Goal: Feedback & Contribution: Submit feedback/report problem

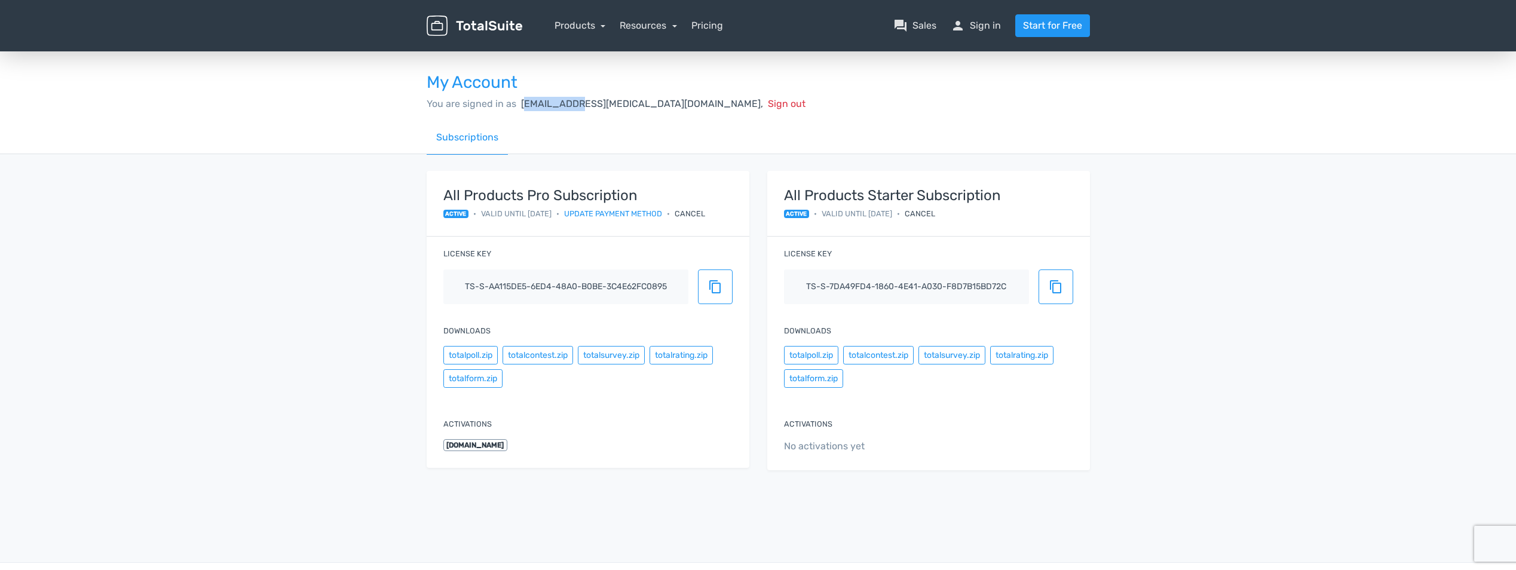
drag, startPoint x: 525, startPoint y: 101, endPoint x: 577, endPoint y: 109, distance: 52.6
click at [577, 109] on span "[EMAIL_ADDRESS][MEDICAL_DATA][DOMAIN_NAME]," at bounding box center [642, 103] width 242 height 11
drag, startPoint x: 577, startPoint y: 109, endPoint x: 554, endPoint y: 114, distance: 23.2
click at [554, 114] on div "My Account You are signed in as [EMAIL_ADDRESS][MEDICAL_DATA][DOMAIN_NAME], Sig…" at bounding box center [758, 85] width 681 height 71
drag, startPoint x: 521, startPoint y: 101, endPoint x: 581, endPoint y: 109, distance: 60.4
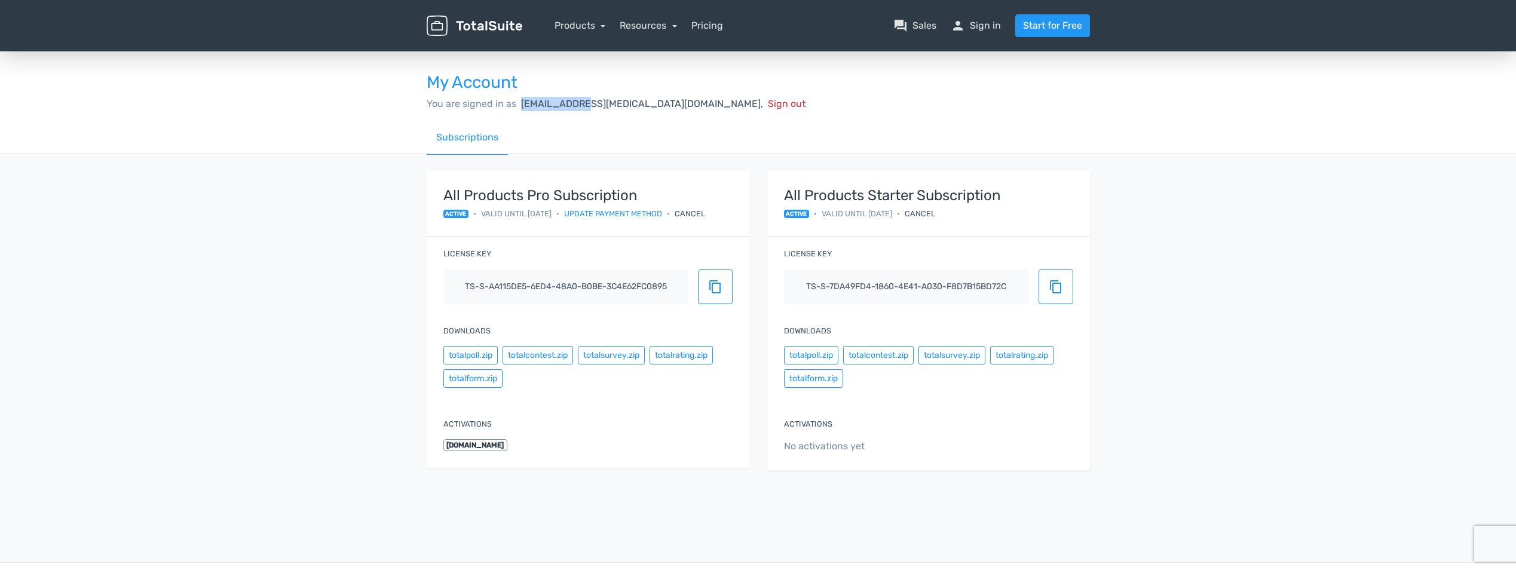
click at [581, 109] on div "You are signed in as [EMAIL_ADDRESS][MEDICAL_DATA][DOMAIN_NAME], Sign out" at bounding box center [758, 104] width 663 height 14
click at [524, 117] on div "My Account You are signed in as [EMAIL_ADDRESS][MEDICAL_DATA][DOMAIN_NAME], Sig…" at bounding box center [758, 85] width 681 height 71
drag, startPoint x: 518, startPoint y: 101, endPoint x: 586, endPoint y: 103, distance: 67.6
click at [586, 103] on div "You are signed in as [EMAIL_ADDRESS][MEDICAL_DATA][DOMAIN_NAME], Sign out" at bounding box center [758, 104] width 663 height 14
drag, startPoint x: 453, startPoint y: 446, endPoint x: 522, endPoint y: 437, distance: 69.9
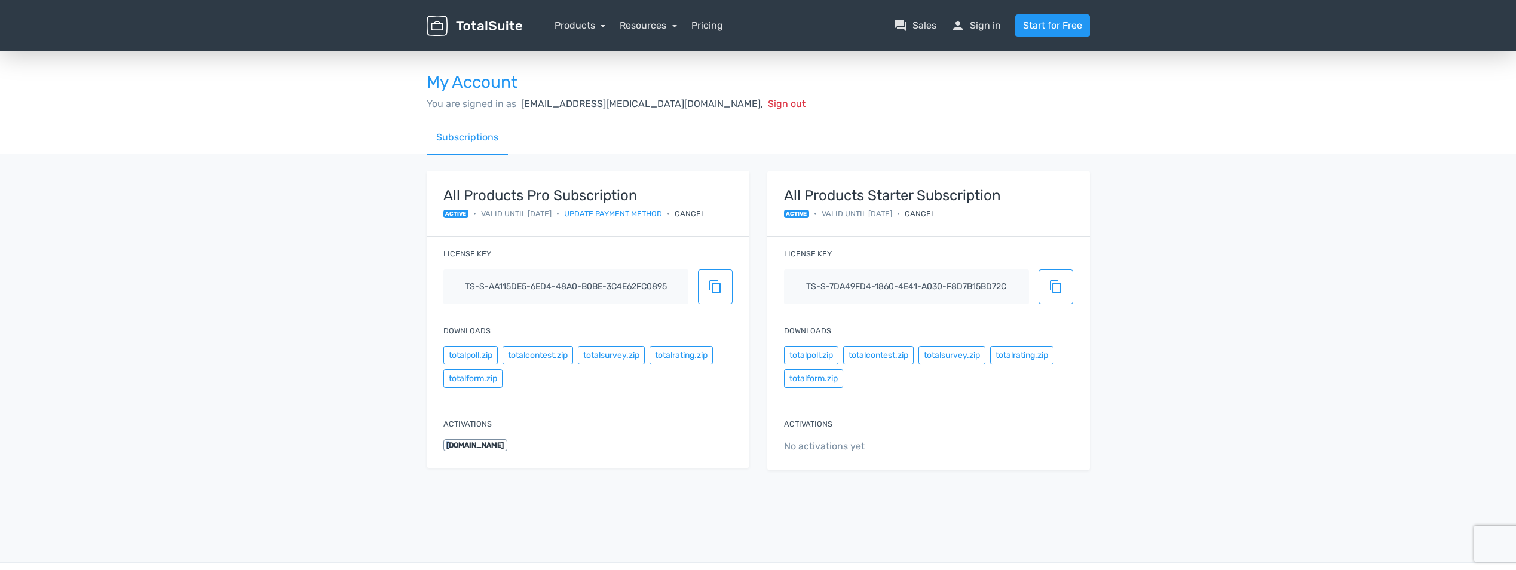
click at [522, 437] on div "Activations [DOMAIN_NAME]" at bounding box center [588, 435] width 323 height 66
drag, startPoint x: 522, startPoint y: 437, endPoint x: 499, endPoint y: 445, distance: 24.8
click at [499, 445] on span "[DOMAIN_NAME]" at bounding box center [476, 445] width 65 height 12
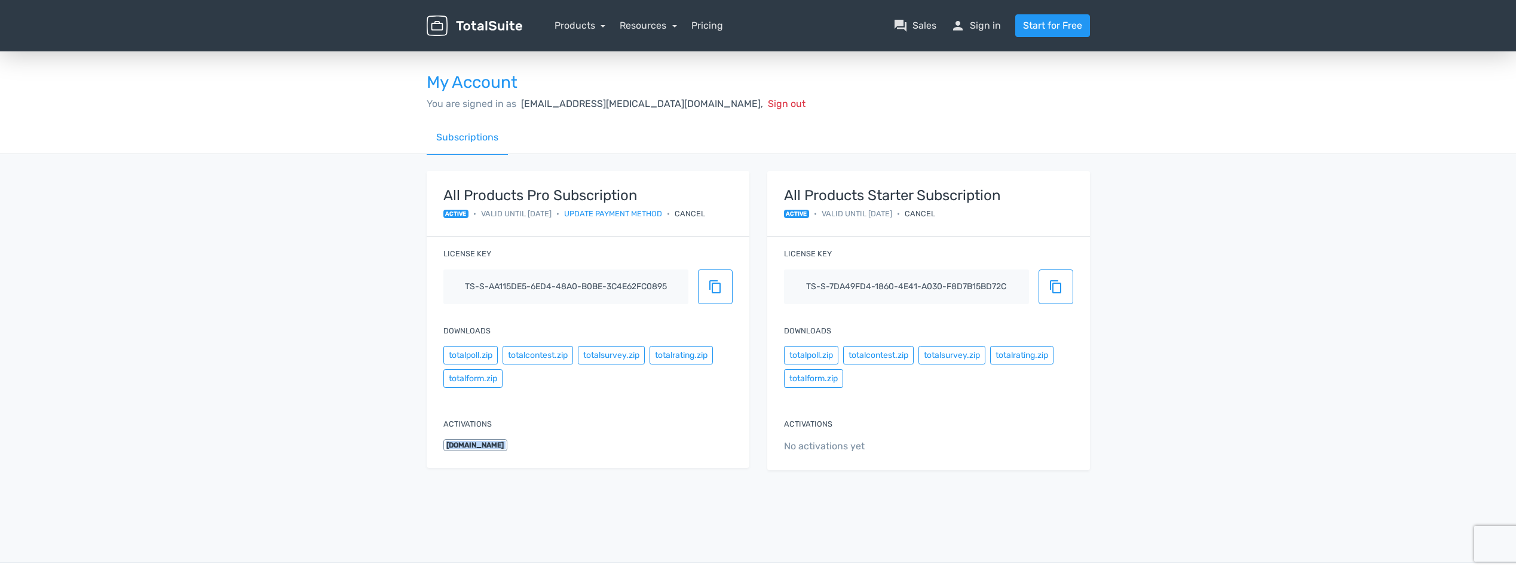
click at [499, 445] on span "[DOMAIN_NAME]" at bounding box center [476, 445] width 65 height 12
drag, startPoint x: 499, startPoint y: 445, endPoint x: 485, endPoint y: 444, distance: 13.8
click at [485, 444] on span "[DOMAIN_NAME]" at bounding box center [476, 445] width 65 height 12
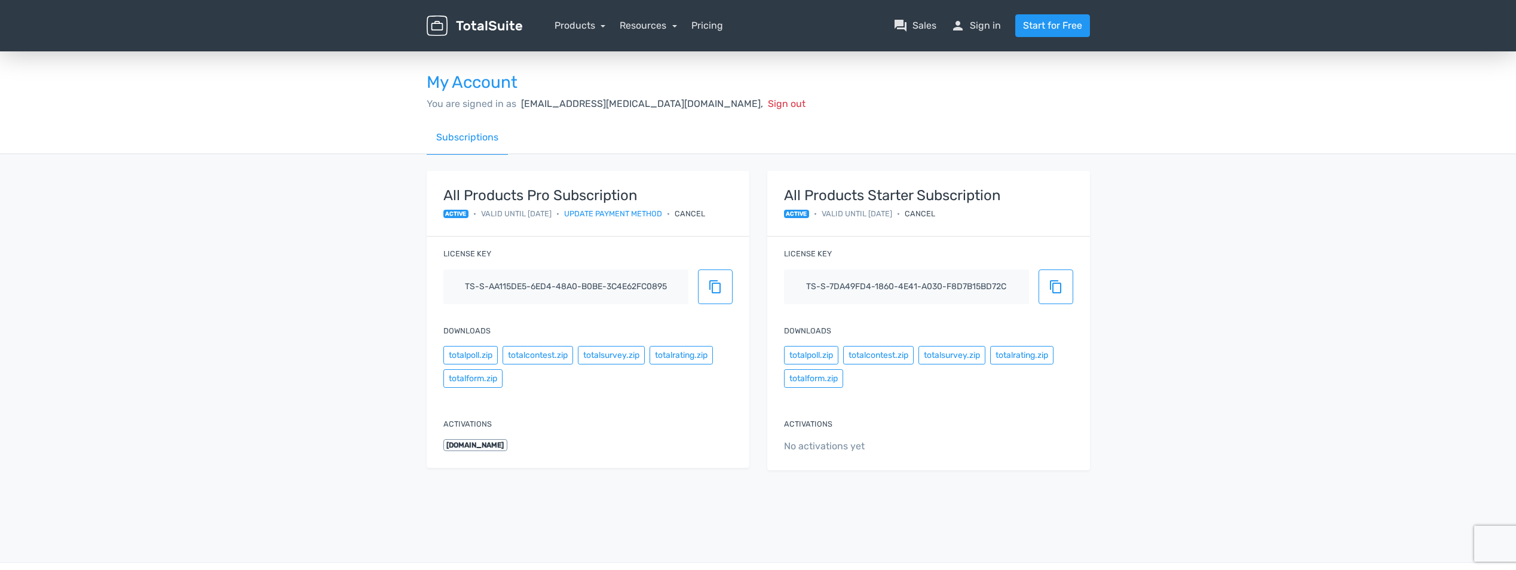
click at [485, 444] on span "[DOMAIN_NAME]" at bounding box center [476, 445] width 65 height 12
drag, startPoint x: 485, startPoint y: 444, endPoint x: 504, endPoint y: 443, distance: 19.2
click at [504, 443] on span "[DOMAIN_NAME]" at bounding box center [476, 445] width 65 height 12
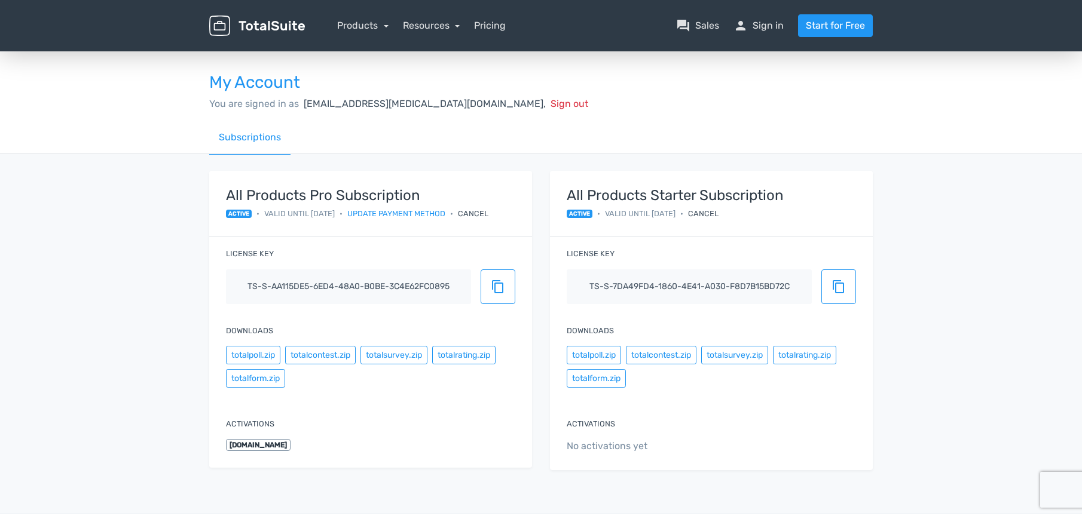
drag, startPoint x: 504, startPoint y: 443, endPoint x: 1070, endPoint y: 132, distance: 645.8
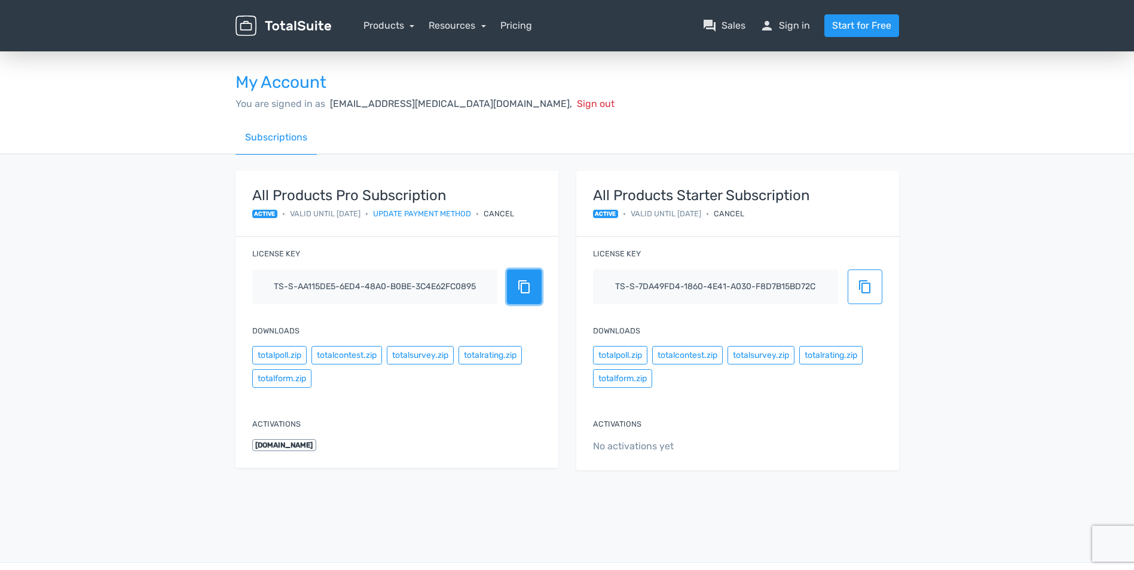
click at [517, 289] on span "content_copy" at bounding box center [524, 287] width 14 height 14
drag, startPoint x: 329, startPoint y: 104, endPoint x: 396, endPoint y: 108, distance: 66.4
click at [396, 108] on span "[EMAIL_ADDRESS][MEDICAL_DATA][DOMAIN_NAME]," at bounding box center [451, 103] width 242 height 11
copy span "[EMAIL_ADDRESS][MEDICAL_DATA][DOMAIN_NAME]"
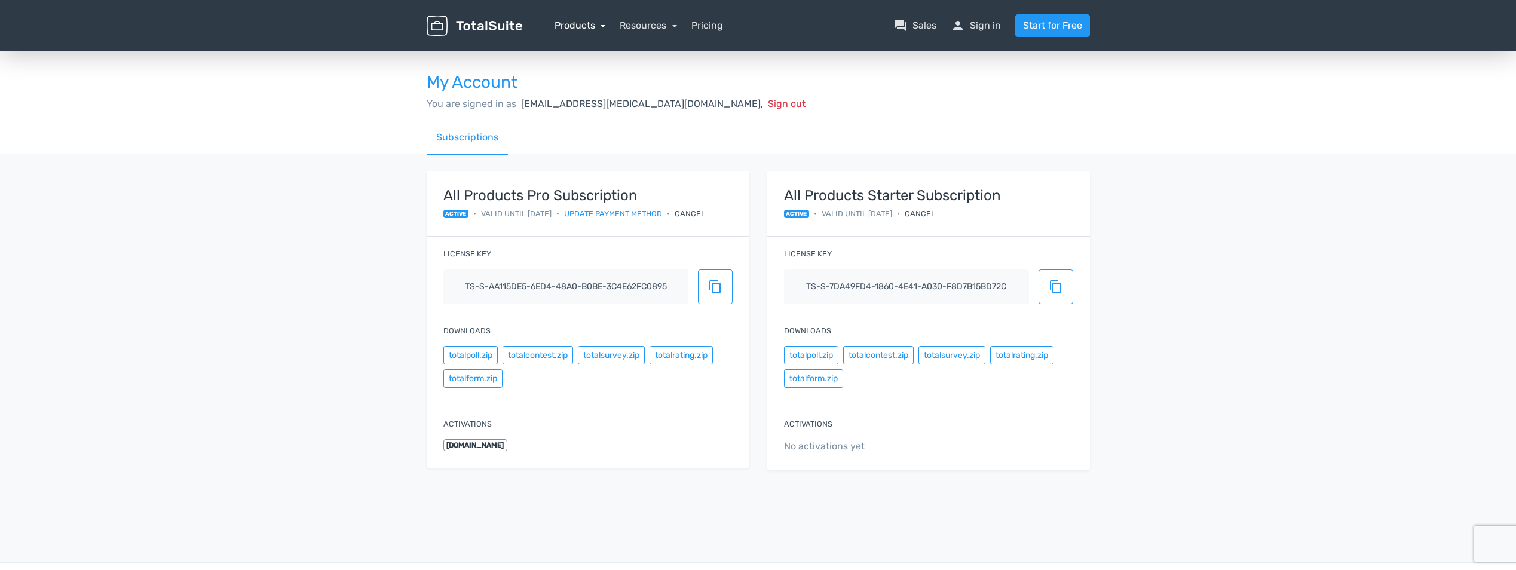
click at [577, 26] on link "Products" at bounding box center [580, 25] width 51 height 11
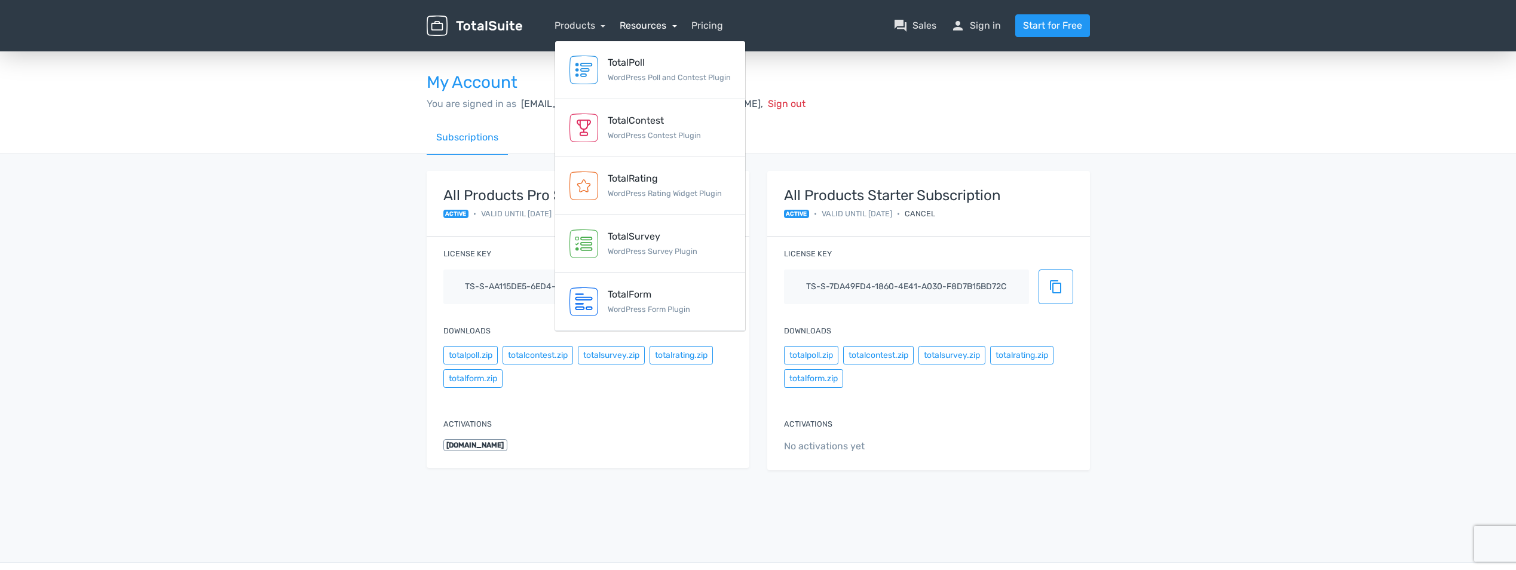
click at [640, 28] on link "Resources" at bounding box center [648, 25] width 57 height 11
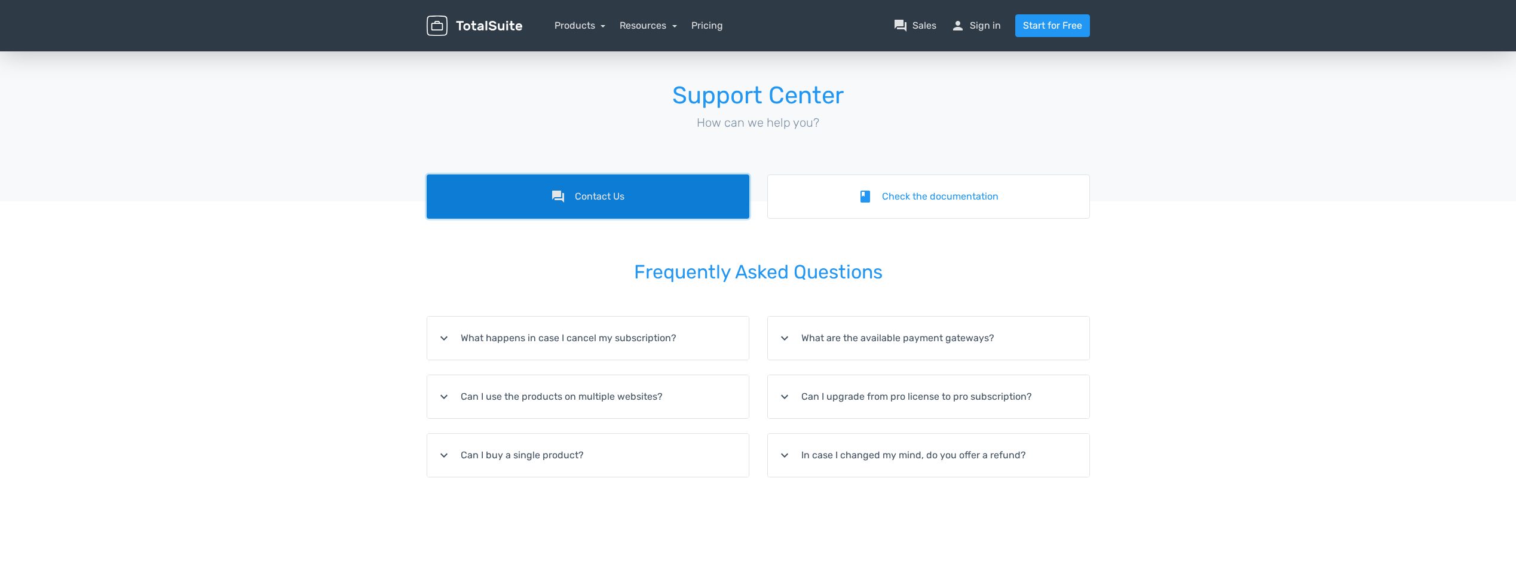
drag, startPoint x: 669, startPoint y: 195, endPoint x: 674, endPoint y: 224, distance: 28.5
click at [669, 195] on link "forum Contact Us" at bounding box center [588, 197] width 323 height 44
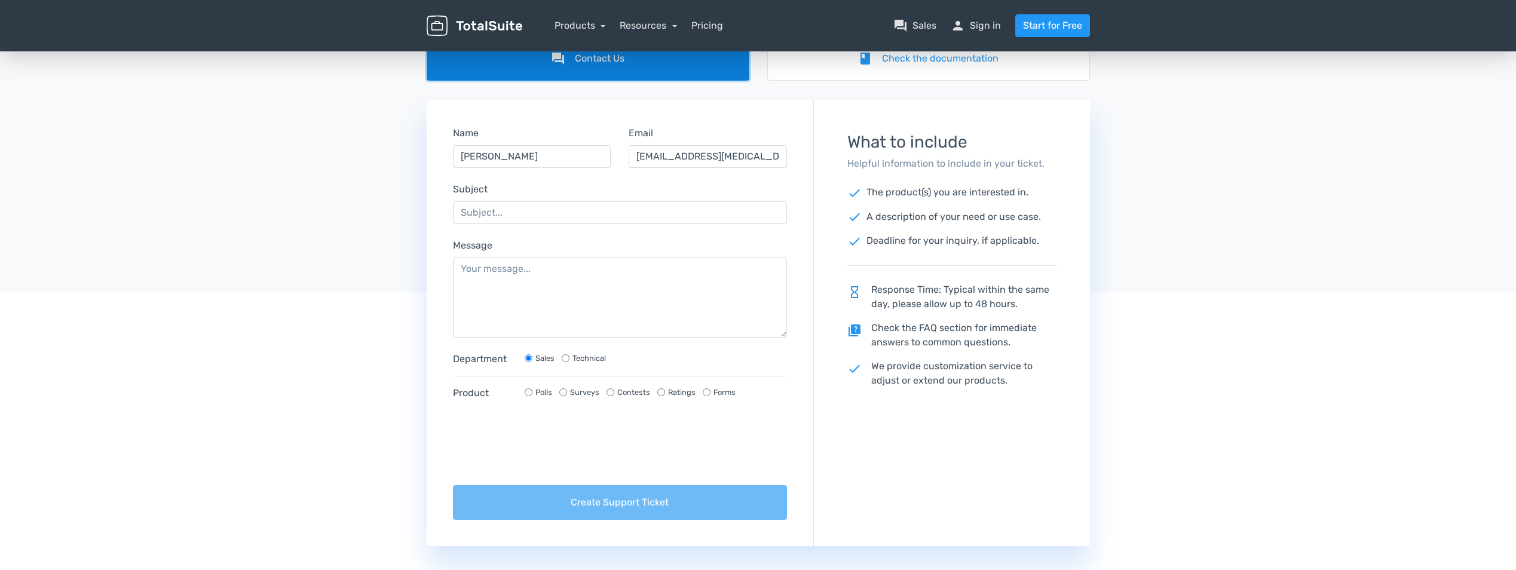
scroll to position [179, 0]
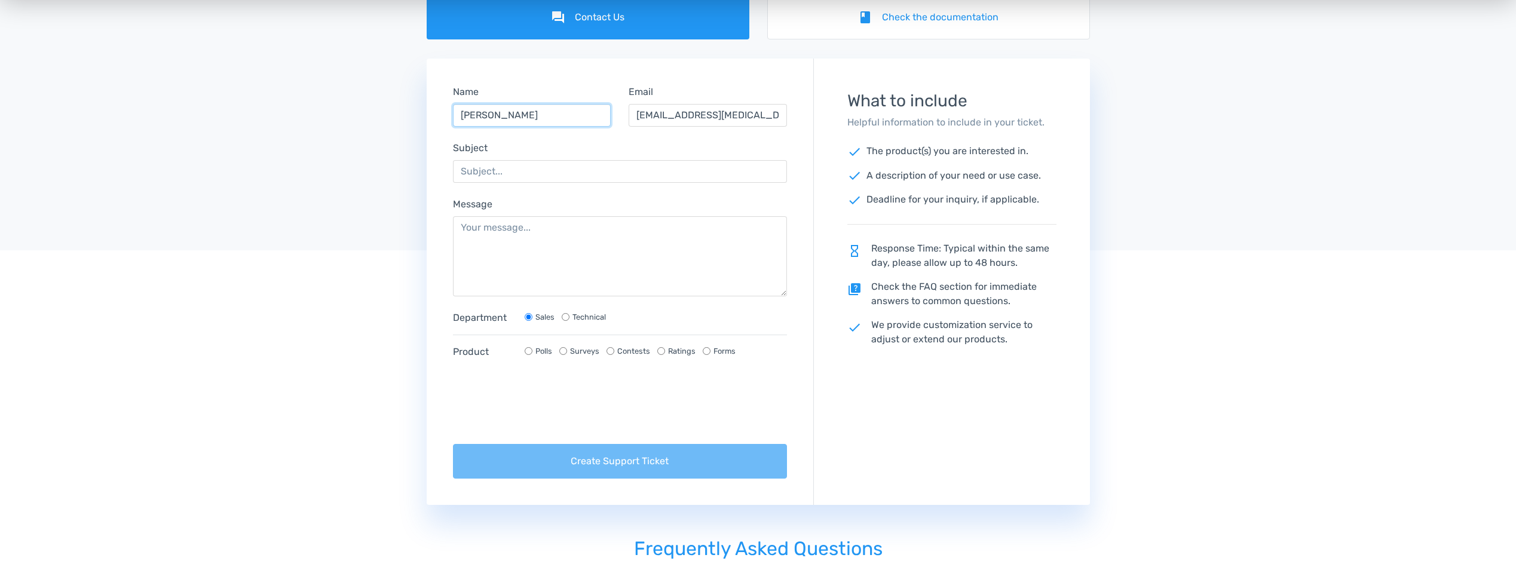
drag, startPoint x: 587, startPoint y: 112, endPoint x: 96, endPoint y: 146, distance: 492.5
click at [323, 132] on div "forum Contact Us book Check the documentation Name IOANNIS T. MALKOTSIS Email w…" at bounding box center [758, 250] width 1516 height 510
type input "Nick Armenis"
drag, startPoint x: 535, startPoint y: 178, endPoint x: 545, endPoint y: 176, distance: 9.9
click at [537, 176] on input "Subject" at bounding box center [620, 171] width 335 height 23
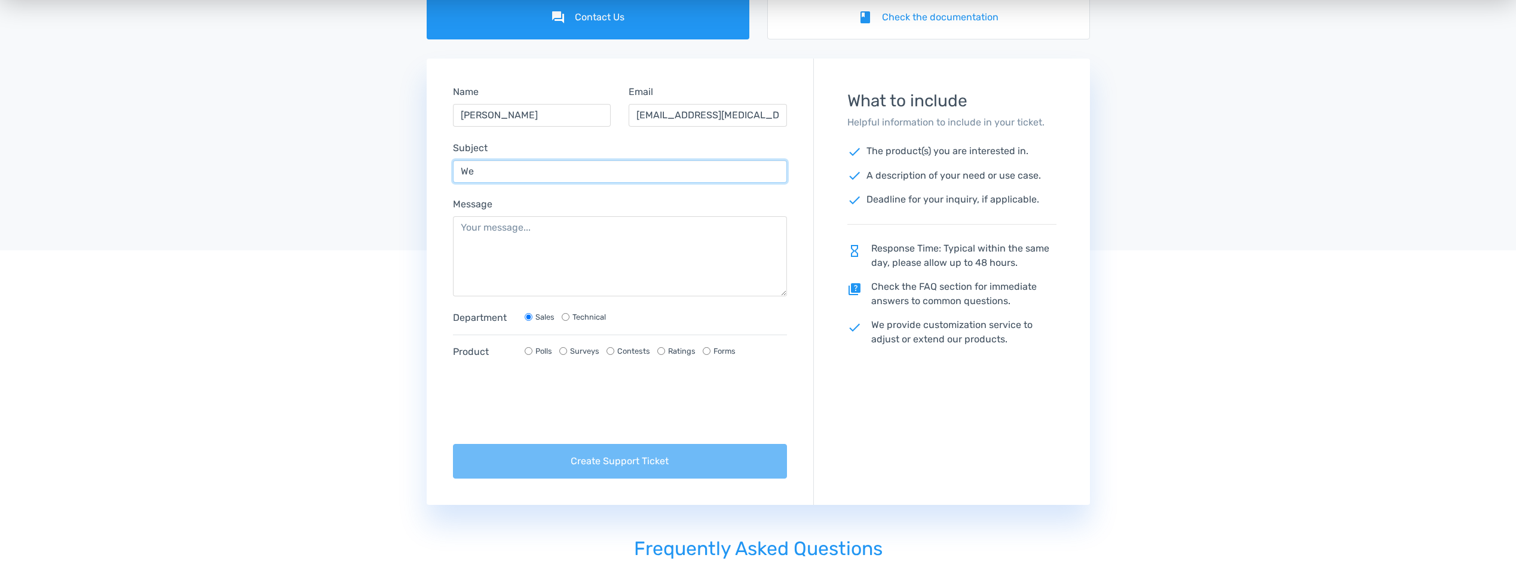
type input "W"
type input "C"
click at [773, 231] on textarea "Message" at bounding box center [620, 256] width 335 height 80
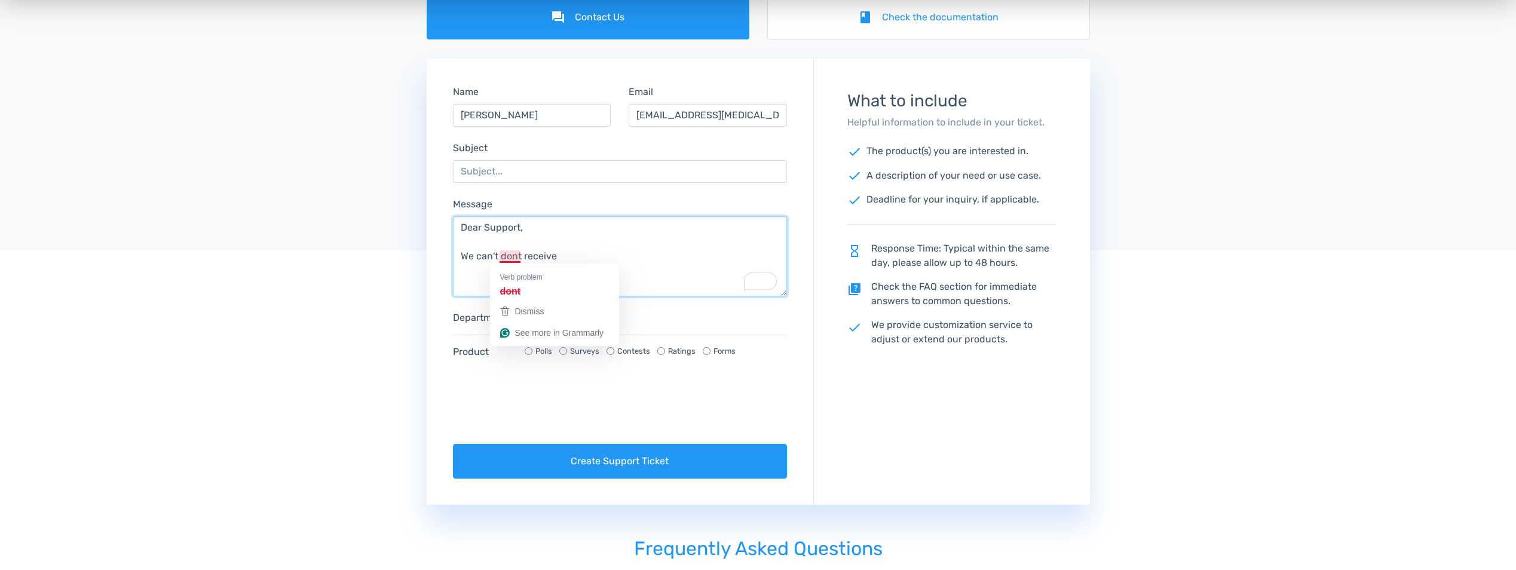
drag, startPoint x: 512, startPoint y: 254, endPoint x: 477, endPoint y: 282, distance: 44.2
click at [477, 282] on textarea "Dear Support, We can't dont receive" at bounding box center [620, 256] width 335 height 80
drag, startPoint x: 507, startPoint y: 256, endPoint x: 500, endPoint y: 282, distance: 26.5
click at [499, 285] on textarea "Dear Support, We can't dont receive" at bounding box center [620, 256] width 335 height 80
click at [504, 255] on textarea "Dear Support, We can't dont receive" at bounding box center [620, 256] width 335 height 80
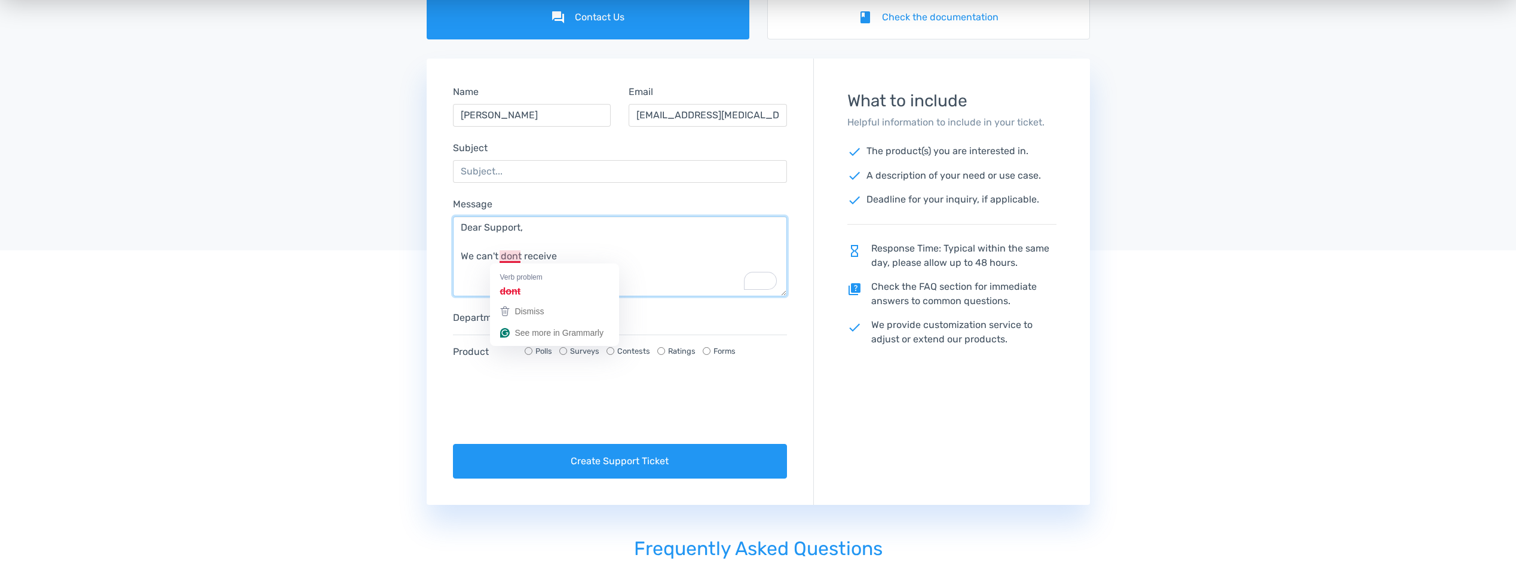
click at [626, 243] on textarea "Dear Support, We can't dont receive" at bounding box center [620, 256] width 335 height 80
click at [617, 267] on textarea "Dear Support, We can't dont receive" at bounding box center [620, 256] width 335 height 80
click at [756, 258] on textarea "Dear Support, We can't dont receive the login URL at our email webdev@ibs.gr" at bounding box center [620, 256] width 335 height 80
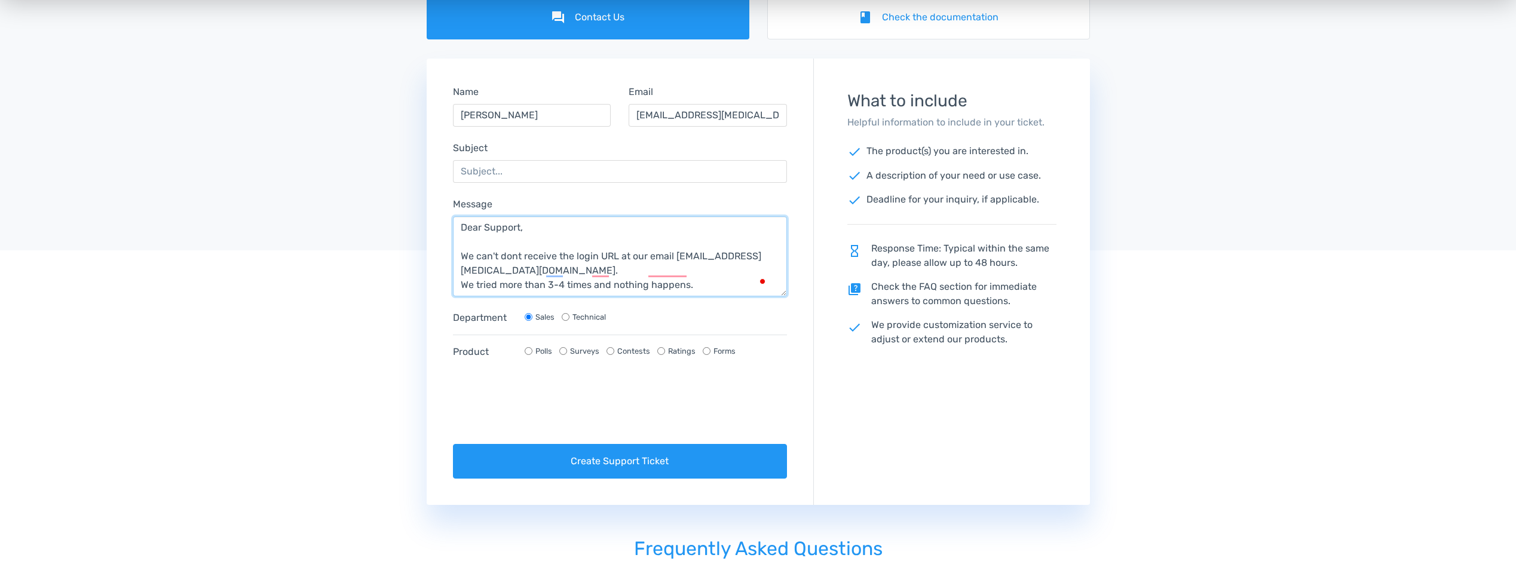
scroll to position [9, 0]
click at [512, 243] on textarea "Dear Support, We can't dont receive the login URL at our email webdev@ibs.gr. W…" at bounding box center [620, 256] width 335 height 80
click at [484, 285] on textarea "Dear Support, We can't receive the login URL at our email webdev@ibs.gr. We tri…" at bounding box center [620, 256] width 335 height 80
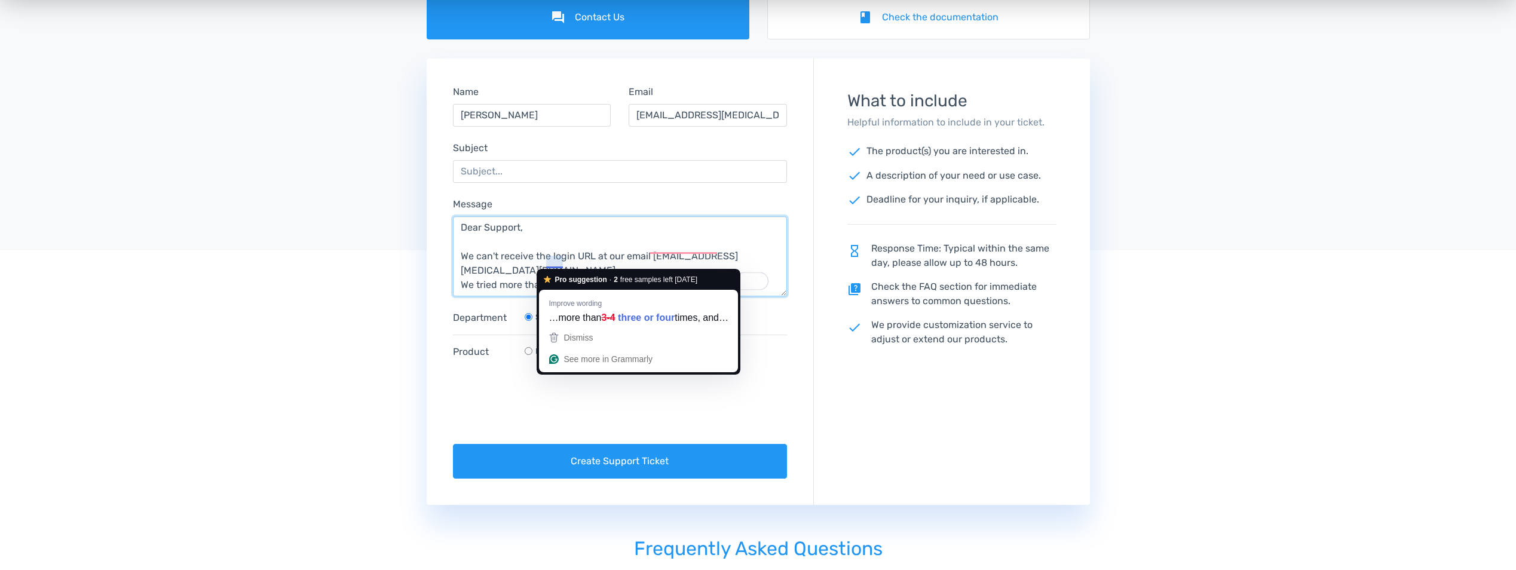
click at [475, 285] on textarea "Dear Support, We can't receive the login URL at our email webdev@ibs.gr. We tri…" at bounding box center [620, 256] width 335 height 80
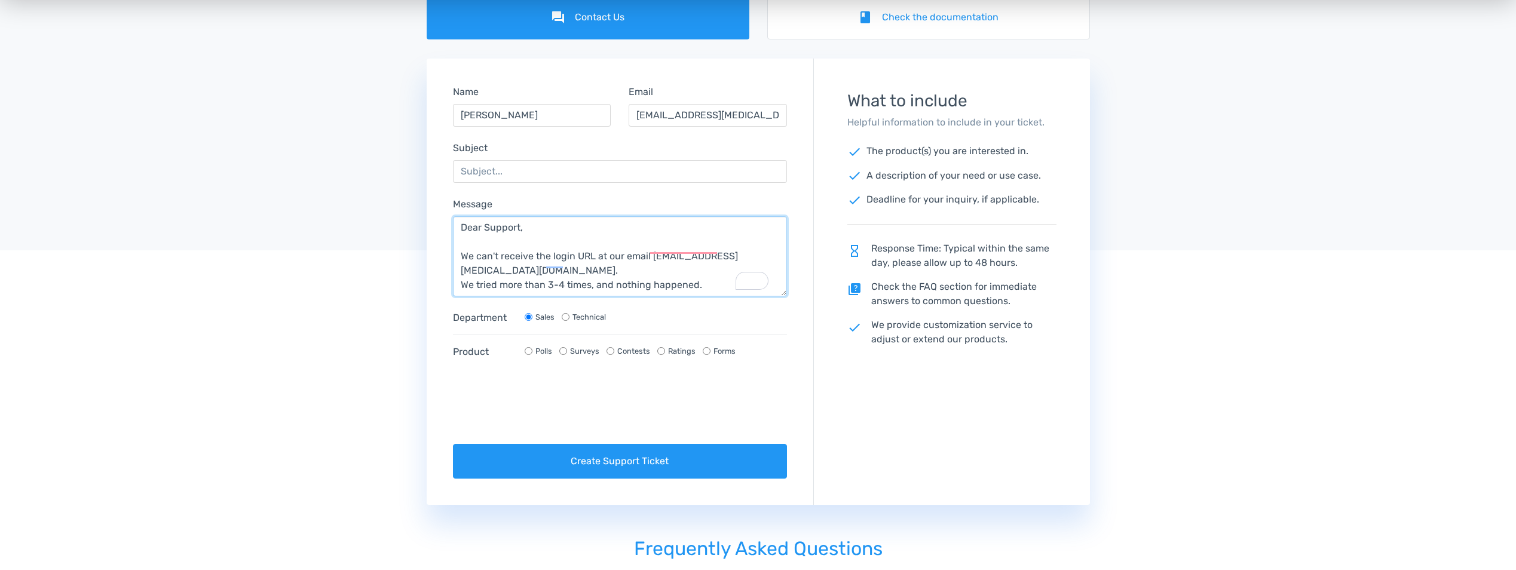
type textarea "Dear Support, We can't receive the login URL at our email webdev@ibs.gr. We tri…"
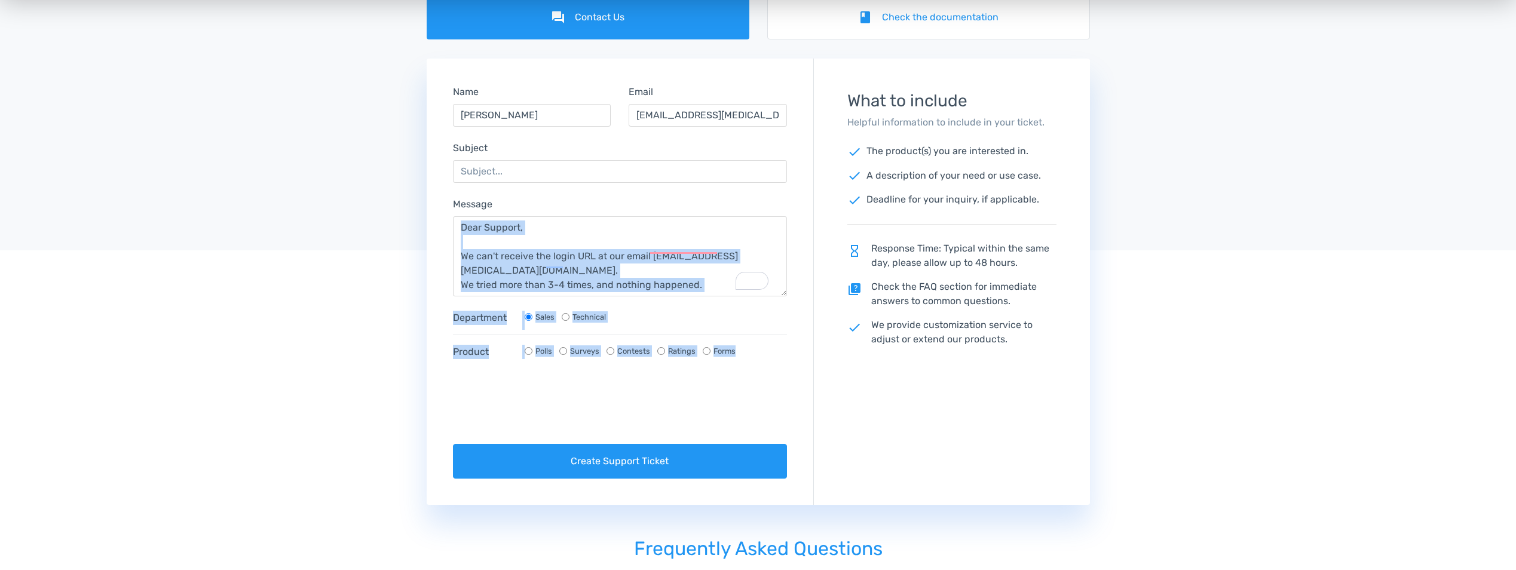
drag, startPoint x: 786, startPoint y: 297, endPoint x: 794, endPoint y: 338, distance: 42.0
click at [794, 338] on form "Name Nick Armenis Email webdev@ibs.gr Subject Message Dear Support, We can't re…" at bounding box center [620, 281] width 386 height 427
drag, startPoint x: 794, startPoint y: 338, endPoint x: 707, endPoint y: 320, distance: 89.2
click at [732, 322] on div "Department Sales Technical Product Polls Surveys Contests Ratings Forms" at bounding box center [620, 340] width 353 height 58
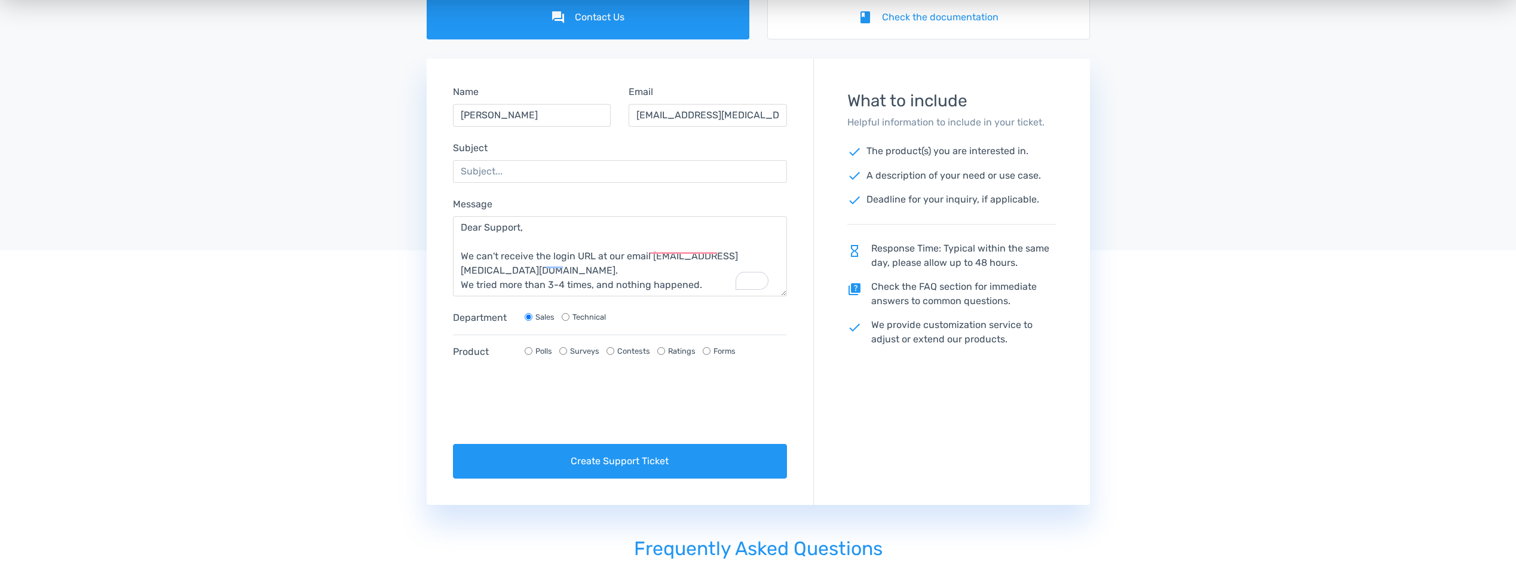
click at [565, 314] on input "Technical" at bounding box center [566, 317] width 8 height 8
radio input "true"
radio input "false"
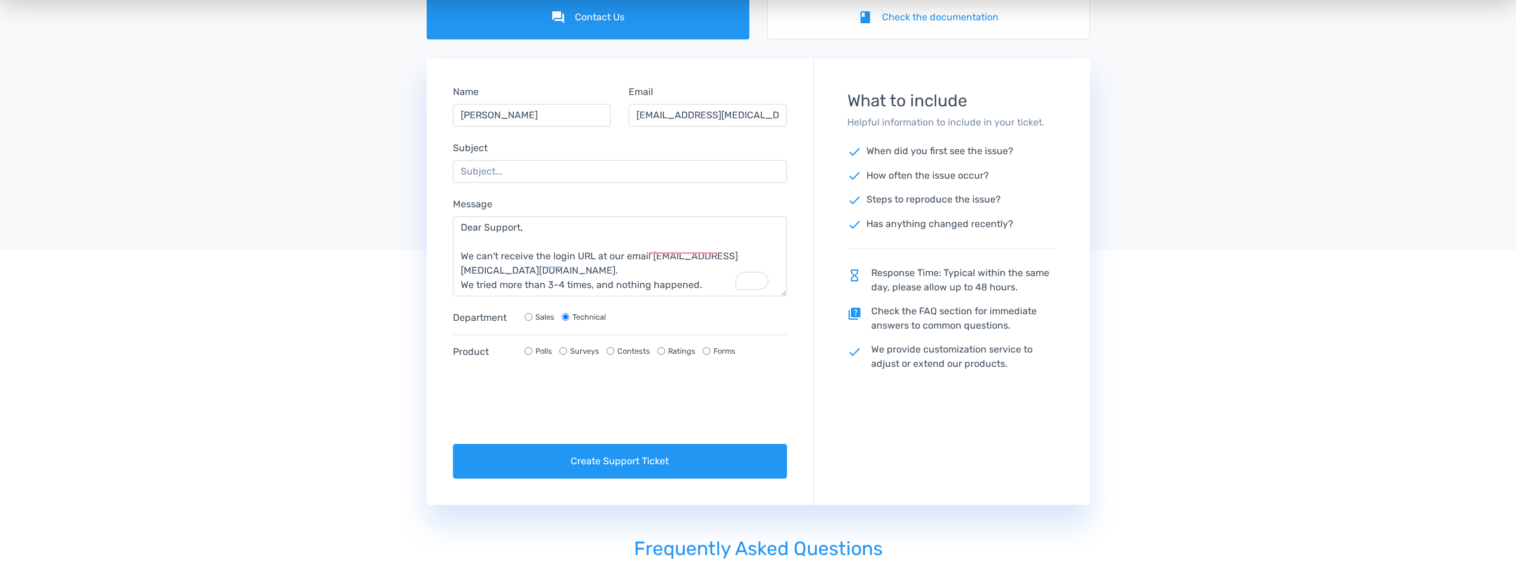
click at [529, 353] on input "Polls" at bounding box center [529, 351] width 8 height 8
radio input "true"
click at [564, 353] on input "Surveys" at bounding box center [563, 351] width 8 height 8
radio input "true"
click at [530, 350] on input "Polls" at bounding box center [529, 351] width 8 height 8
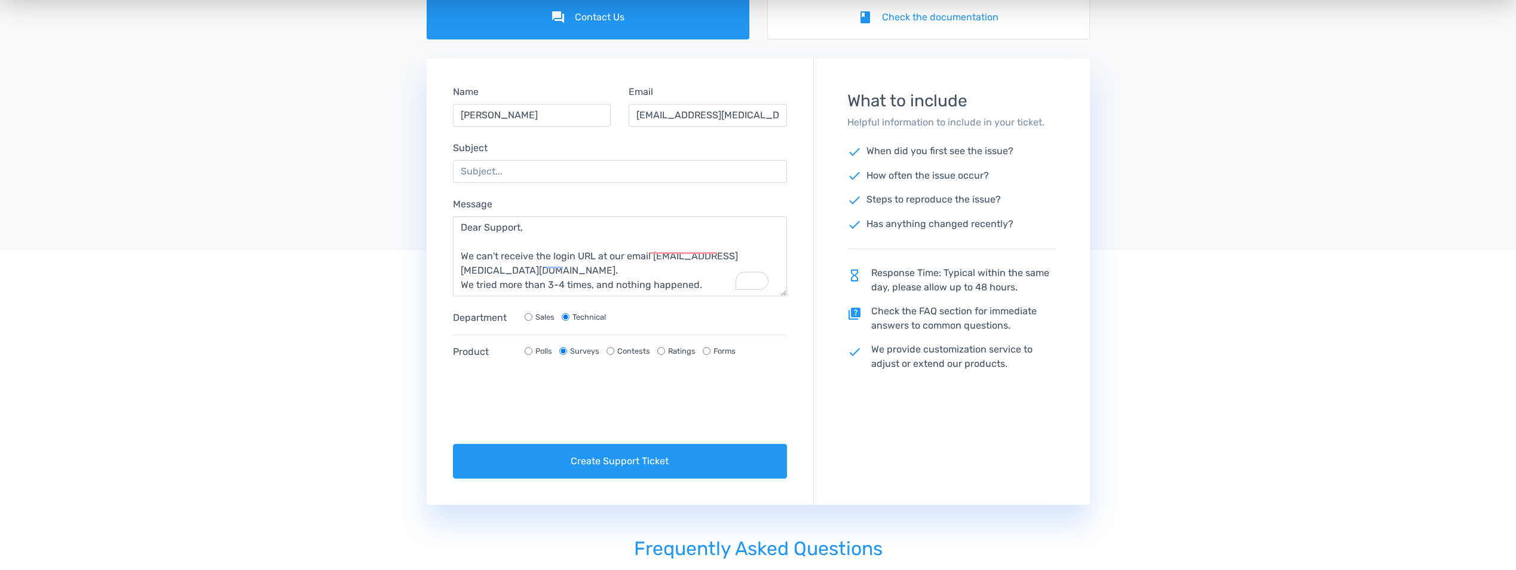
radio input "true"
radio input "false"
click at [604, 350] on div "Polls Surveys Contests Ratings Forms" at bounding box center [634, 350] width 218 height 11
click at [609, 350] on input "Contests" at bounding box center [611, 351] width 8 height 8
radio input "true"
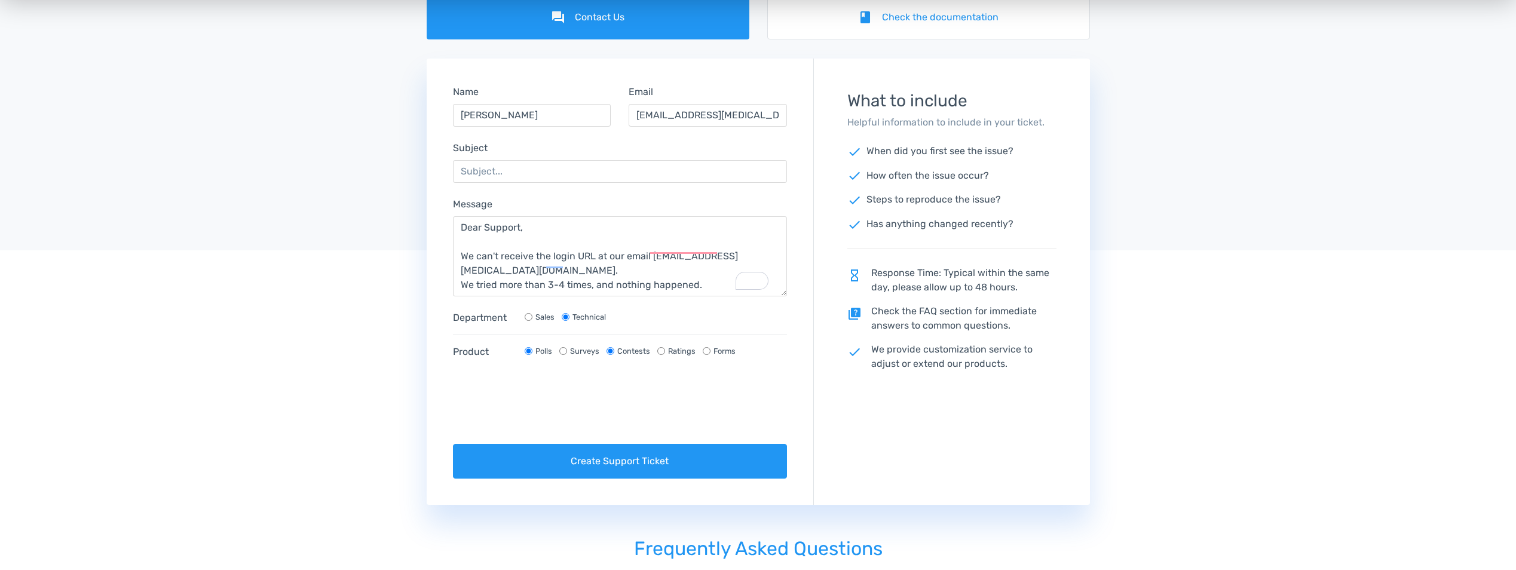
radio input "false"
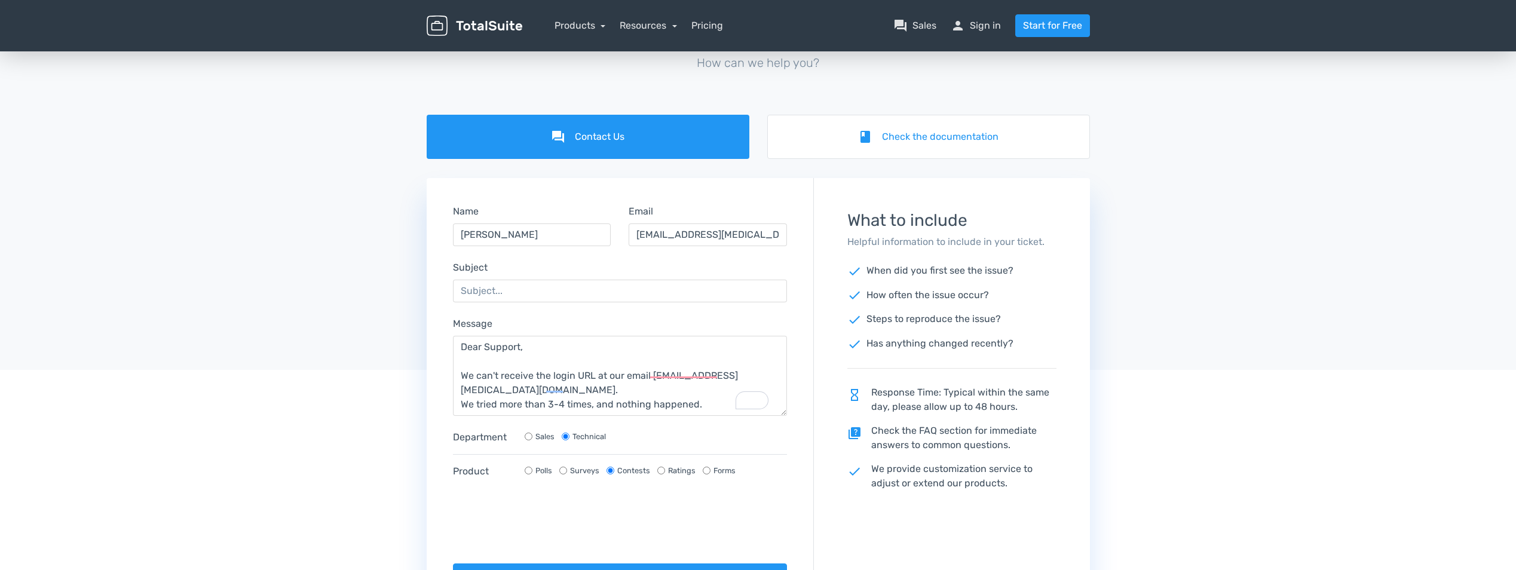
scroll to position [0, 0]
click at [744, 374] on textarea "Dear Support, We can't receive the login URL at our email webdev@ibs.gr. We tri…" at bounding box center [620, 376] width 335 height 80
click at [591, 395] on textarea "Dear Support, We can't receive the login URL at our email webdev@ibs.gr in orde…" at bounding box center [620, 376] width 335 height 80
type textarea "Dear Support, We can't receive the login URL at our email webdev@ibs.gr in orde…"
click at [519, 295] on input "Subject" at bounding box center [620, 291] width 335 height 23
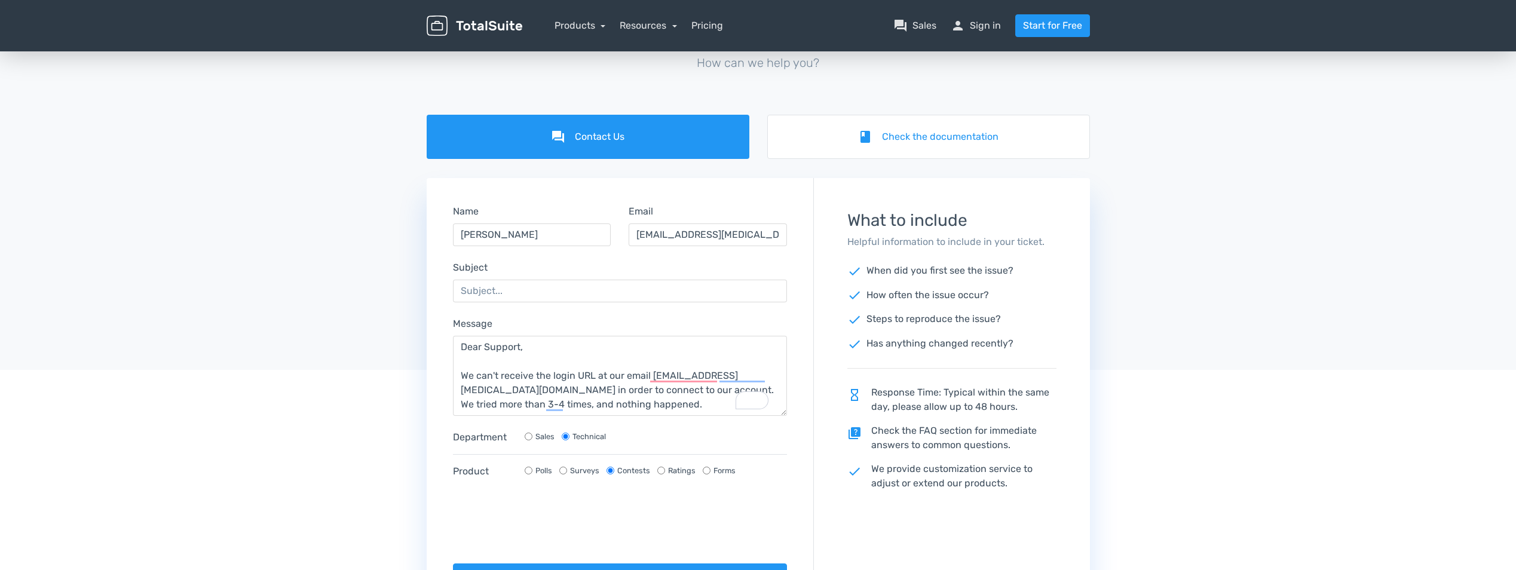
click at [400, 288] on div at bounding box center [758, 242] width 1516 height 255
click at [504, 280] on input "Subject" at bounding box center [620, 291] width 335 height 23
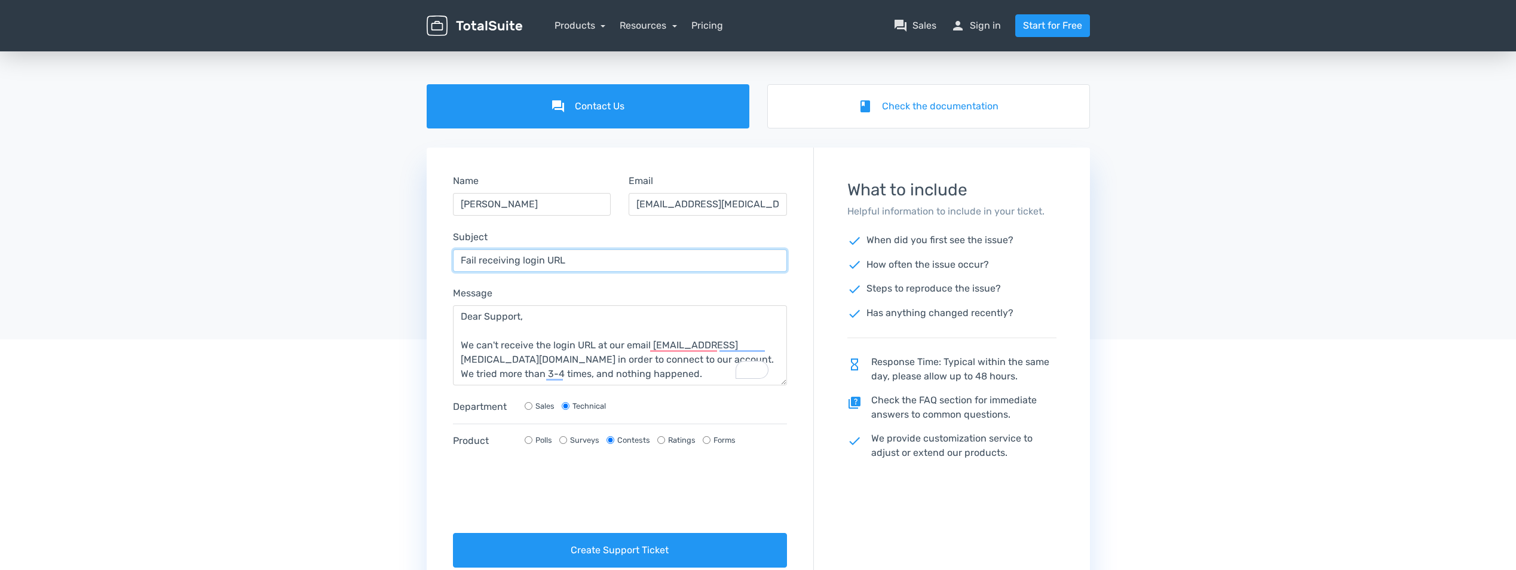
scroll to position [239, 0]
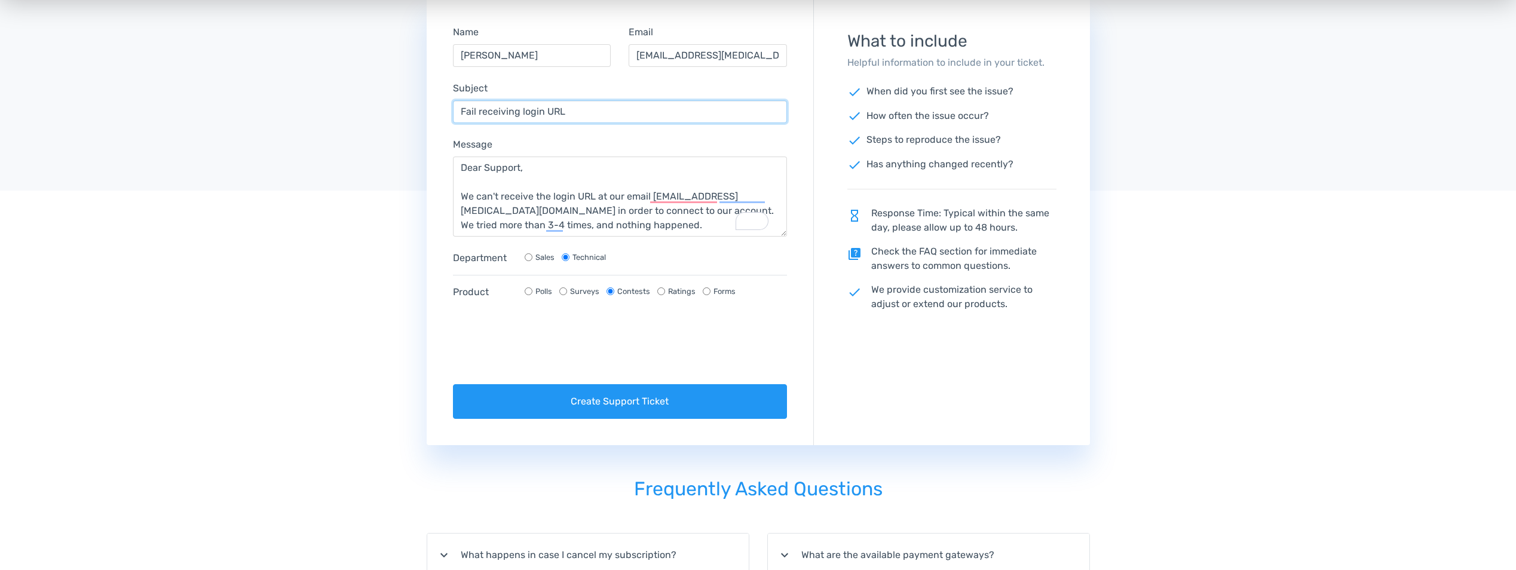
type input "Fail receiving login URL"
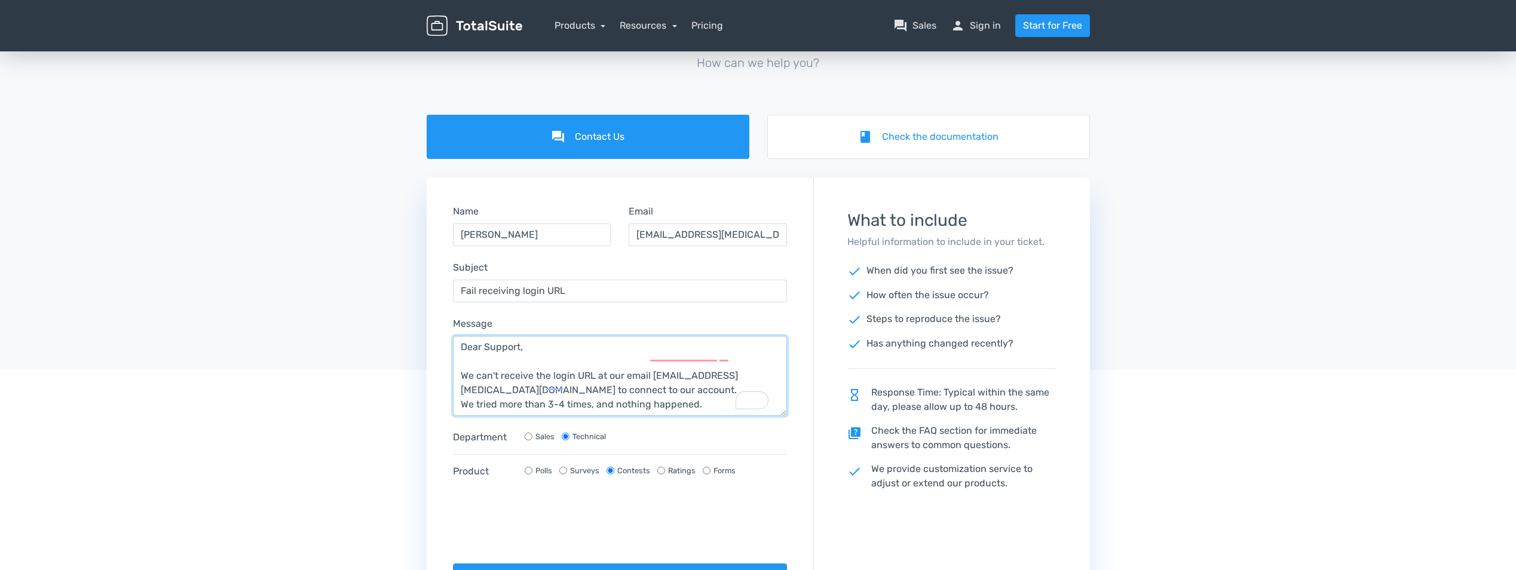
scroll to position [29, 0]
click at [552, 394] on textarea "Dear Support, We can't receive the login URL at our email webdev@ibs.gr to conn…" at bounding box center [620, 376] width 335 height 80
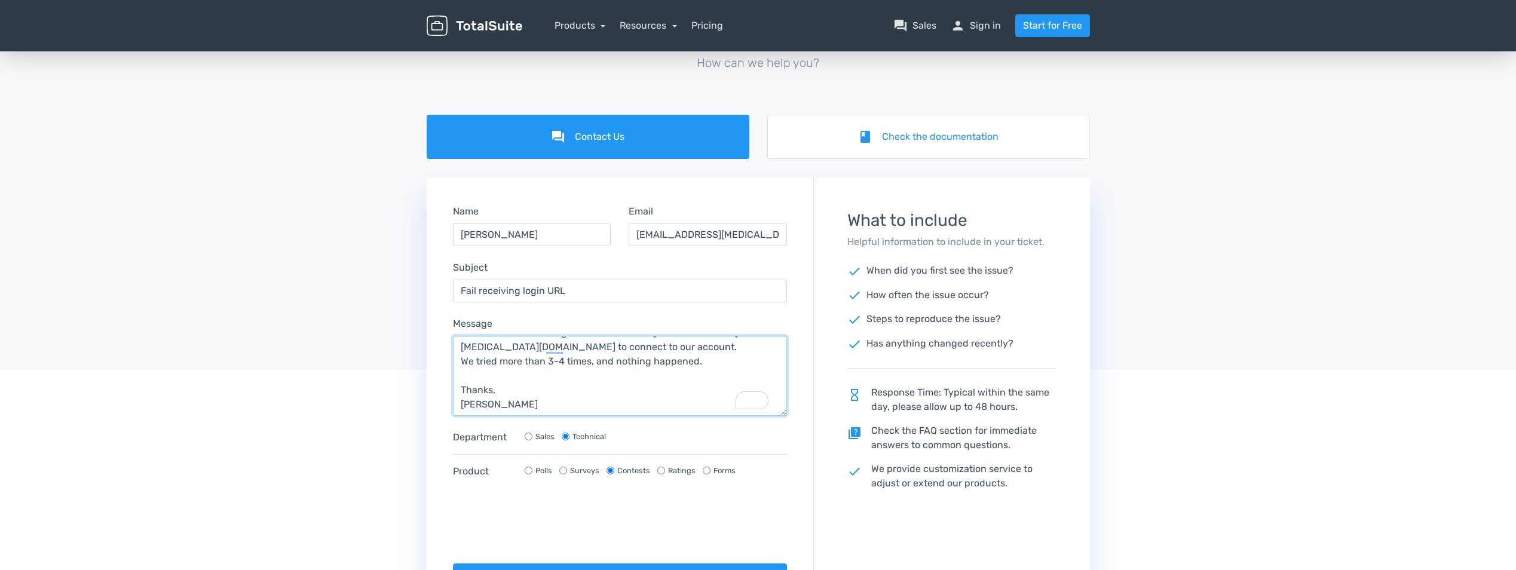
type textarea "Dear Support, We can't receive the login URL at our email webdev@ibs.gr to conn…"
click at [566, 473] on input "Surveys" at bounding box center [563, 471] width 8 height 8
radio input "true"
radio input "false"
click at [525, 472] on input "Polls" at bounding box center [529, 471] width 8 height 8
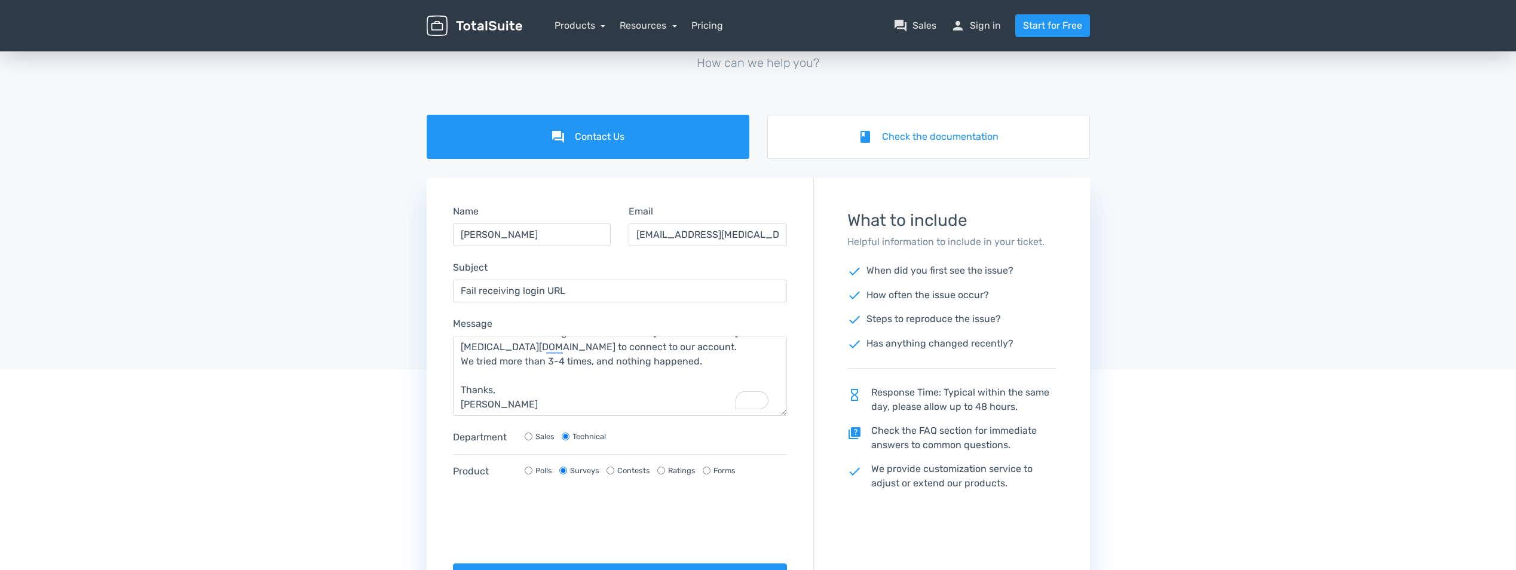
radio input "true"
radio input "false"
click at [607, 473] on input "Contests" at bounding box center [611, 471] width 8 height 8
radio input "true"
radio input "false"
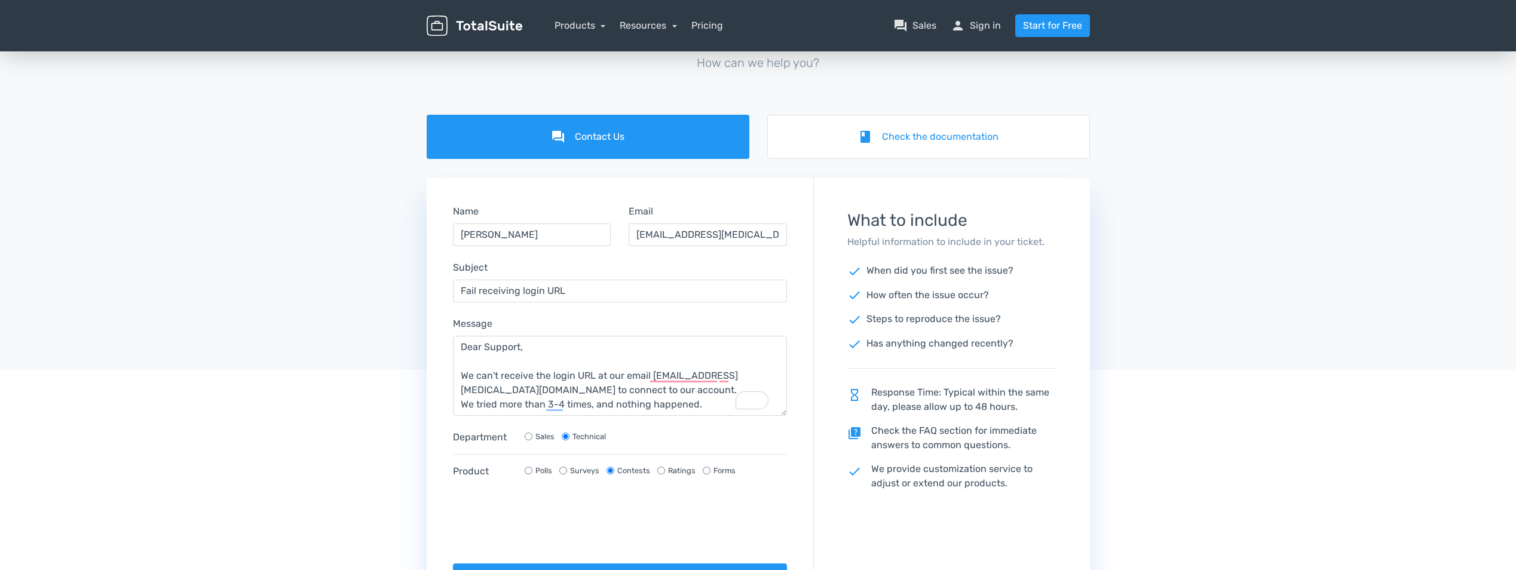
scroll to position [0, 0]
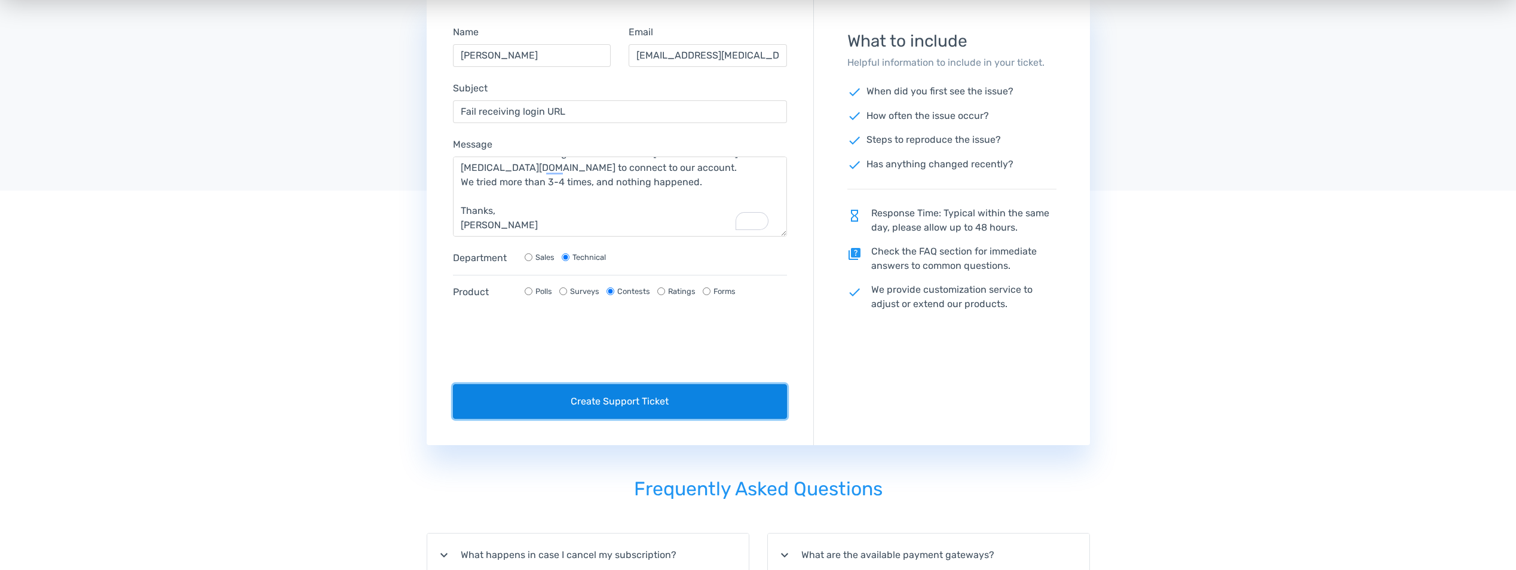
click at [640, 403] on button "Create Support Ticket" at bounding box center [620, 401] width 335 height 35
